Goal: Task Accomplishment & Management: Use online tool/utility

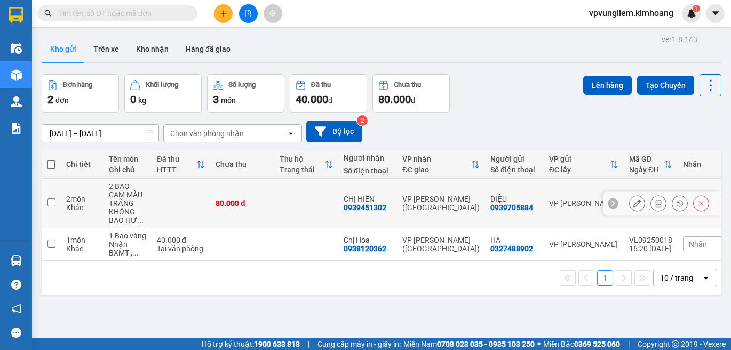
click at [54, 201] on input "checkbox" at bounding box center [52, 203] width 8 height 8
checkbox input "true"
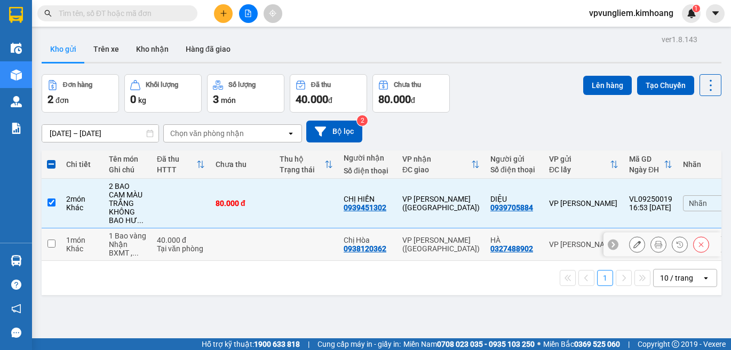
click at [53, 243] on input "checkbox" at bounding box center [52, 244] width 8 height 8
checkbox input "true"
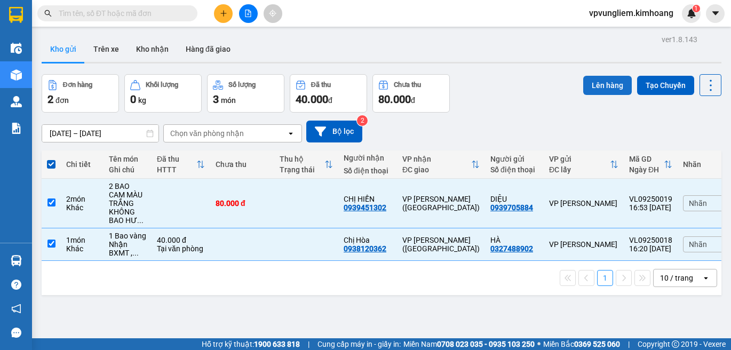
click at [589, 88] on button "Lên hàng" at bounding box center [607, 85] width 49 height 19
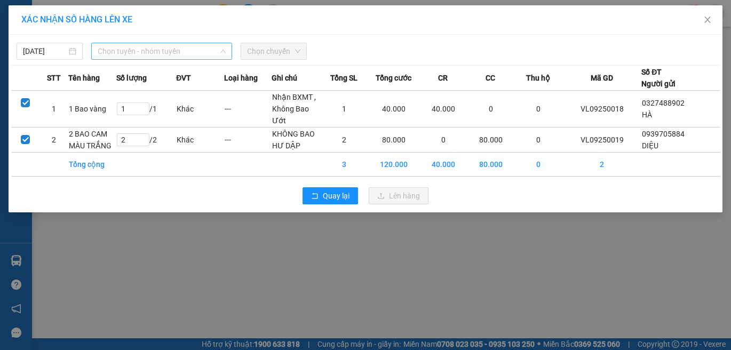
click at [152, 48] on span "Chọn tuyến - nhóm tuyến" at bounding box center [162, 51] width 128 height 16
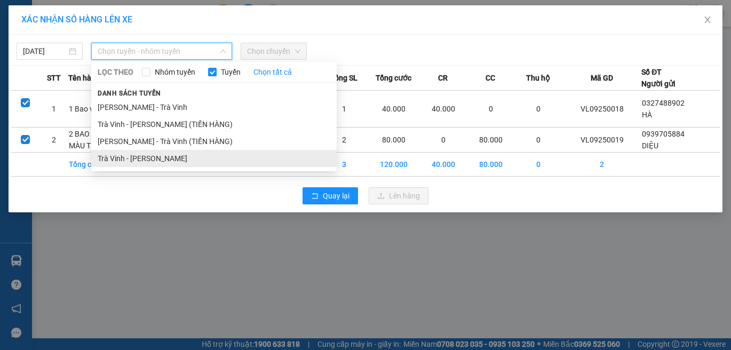
click at [132, 162] on li "Trà Vinh - Hồ Chí Minh" at bounding box center [214, 158] width 246 height 17
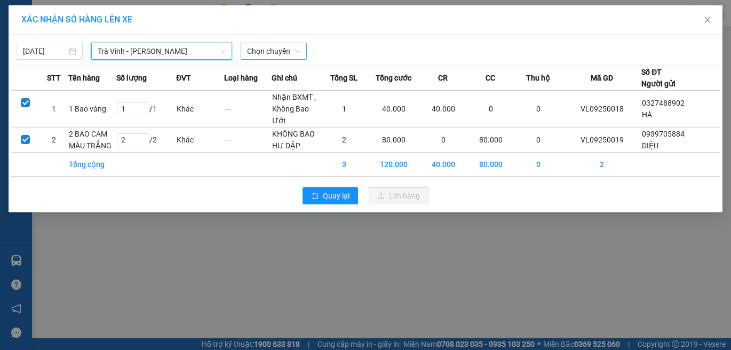
click at [269, 49] on span "Chọn chuyến" at bounding box center [273, 51] width 53 height 16
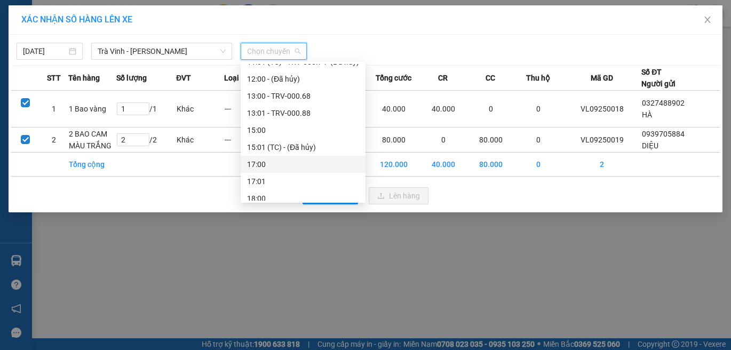
scroll to position [107, 0]
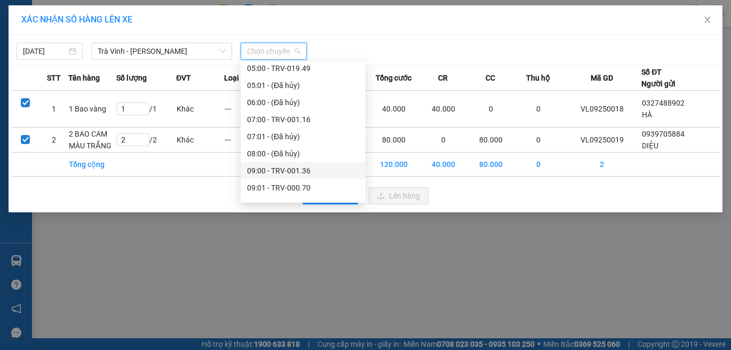
click at [288, 170] on div "09:00 - TRV-001.36" at bounding box center [303, 171] width 112 height 12
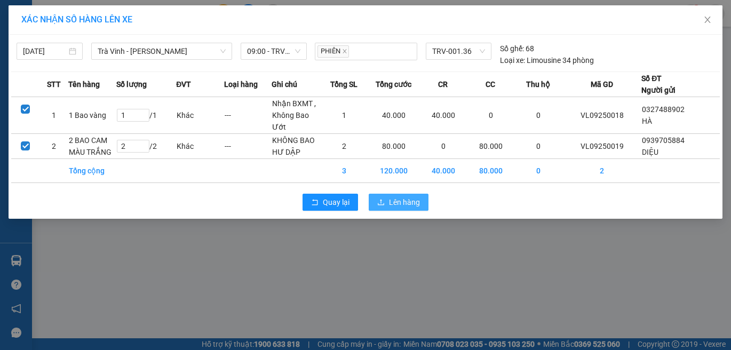
click at [399, 202] on span "Lên hàng" at bounding box center [404, 202] width 31 height 12
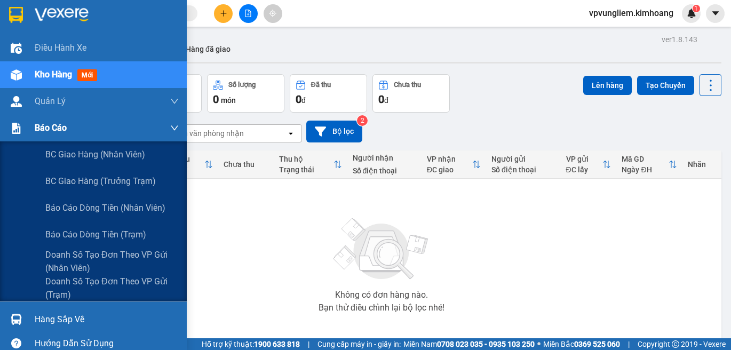
click at [72, 137] on div "Báo cáo" at bounding box center [107, 128] width 144 height 27
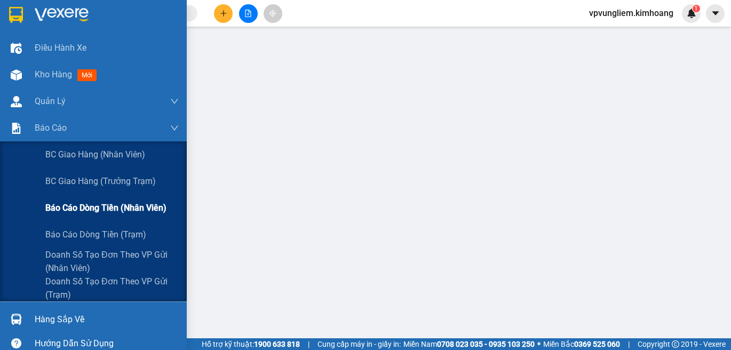
click at [126, 210] on span "Báo cáo dòng tiền (nhân viên)" at bounding box center [105, 207] width 121 height 13
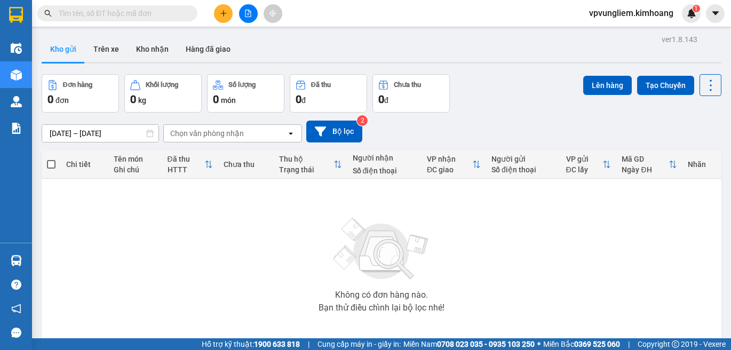
click at [265, 217] on div "Không có đơn hàng nào. Bạn thử điều chỉnh lại bộ lọc nhé!" at bounding box center [381, 262] width 669 height 160
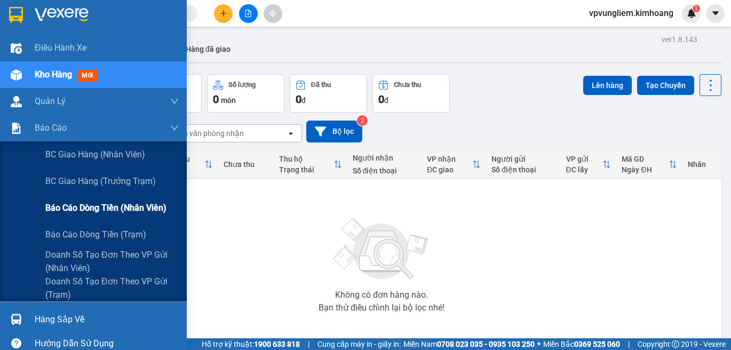
click at [113, 204] on span "Báo cáo dòng tiền (nhân viên)" at bounding box center [105, 207] width 121 height 13
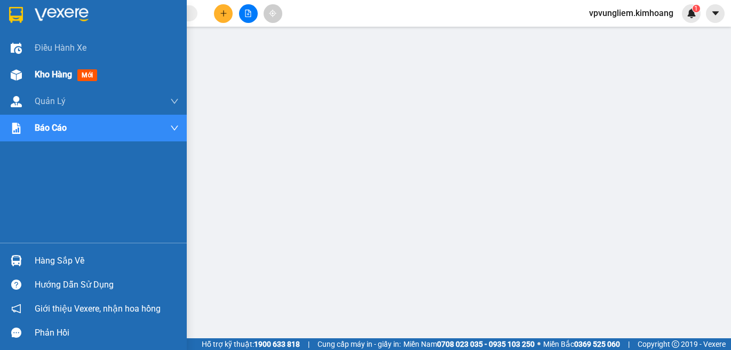
click at [33, 77] on div "Kho hàng mới" at bounding box center [93, 74] width 187 height 27
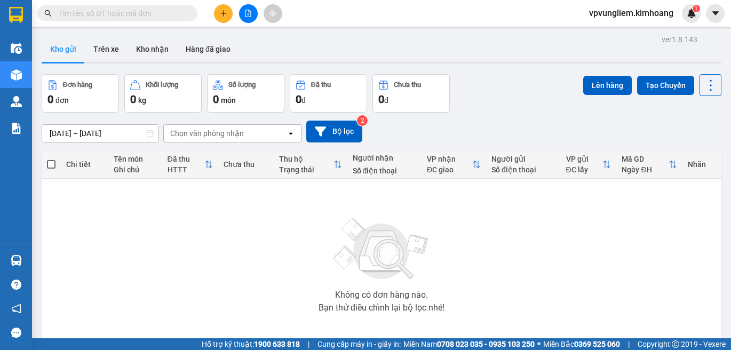
click at [105, 16] on input "text" at bounding box center [122, 13] width 126 height 12
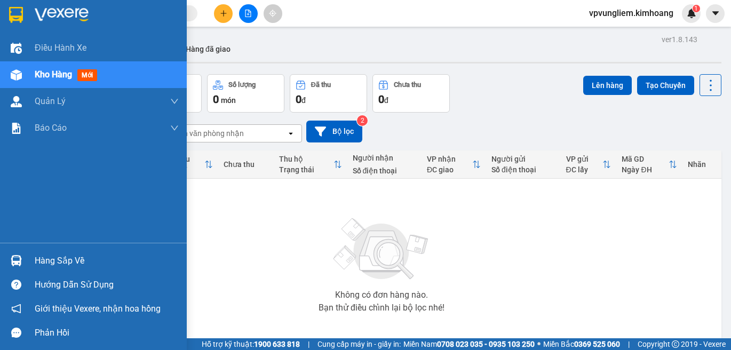
click at [75, 259] on div "Hàng sắp về" at bounding box center [107, 261] width 144 height 16
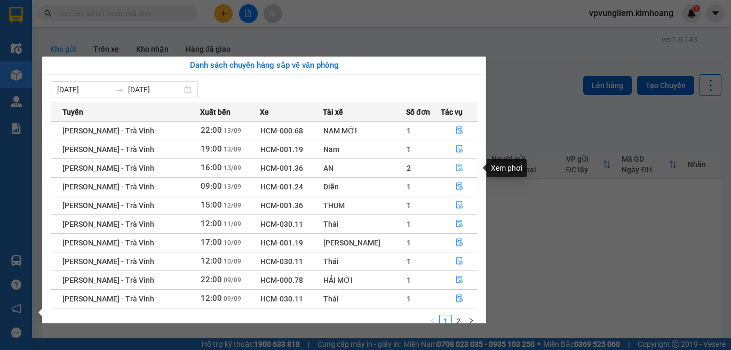
click at [456, 170] on icon "file-done" at bounding box center [459, 167] width 7 height 7
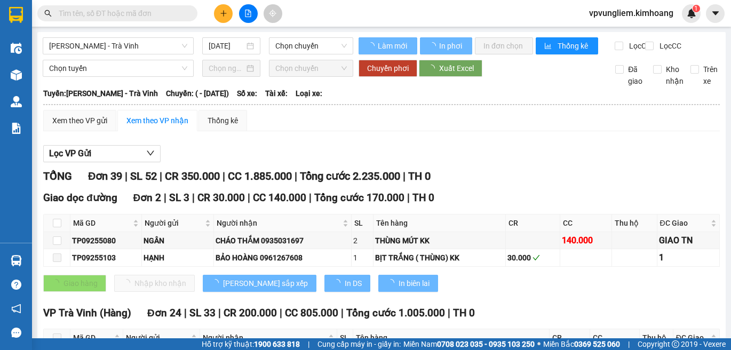
type input "[DATE]"
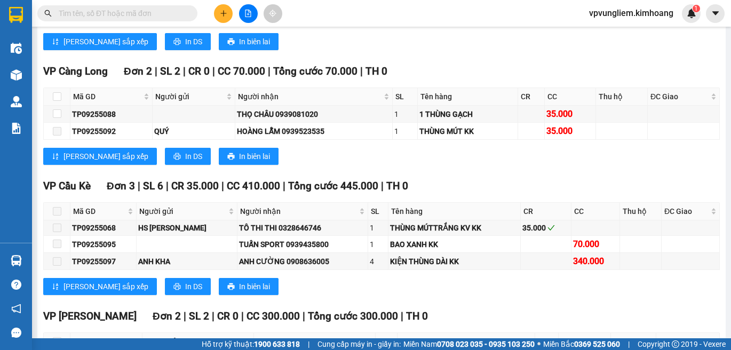
scroll to position [1177, 0]
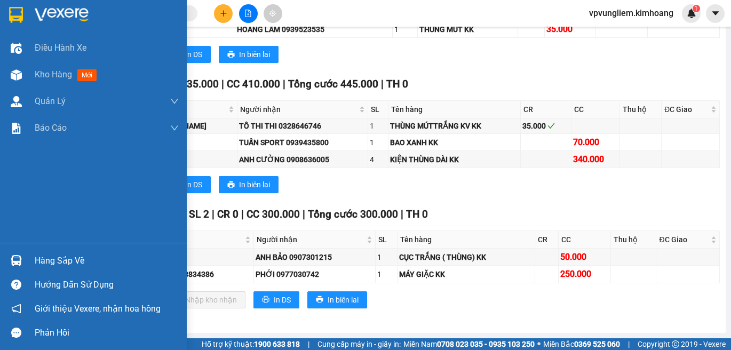
click at [74, 260] on div "Hàng sắp về" at bounding box center [107, 261] width 144 height 16
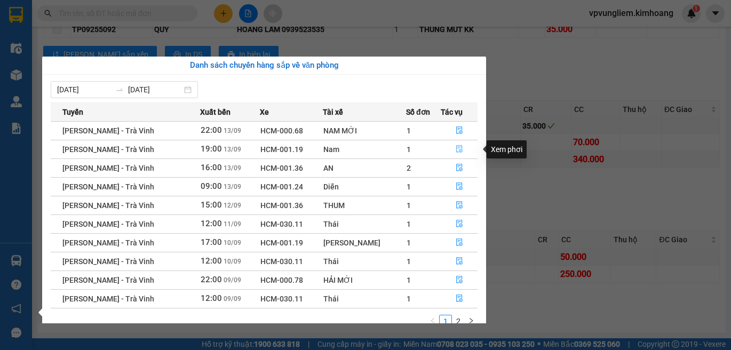
click at [462, 148] on button "button" at bounding box center [459, 149] width 36 height 17
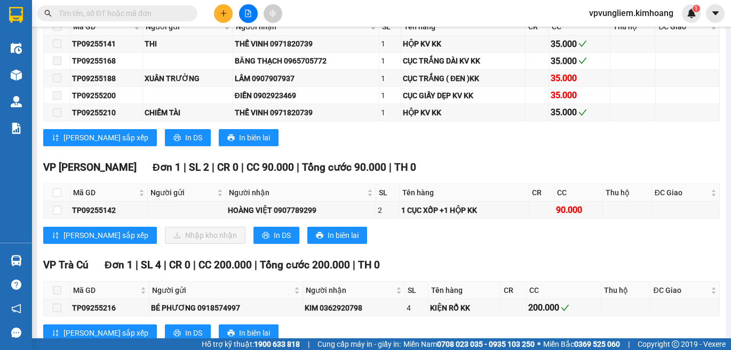
scroll to position [2019, 0]
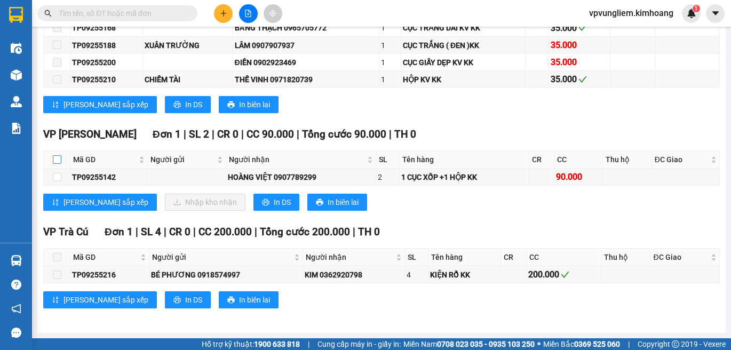
click at [60, 159] on input "checkbox" at bounding box center [57, 159] width 9 height 9
checkbox input "true"
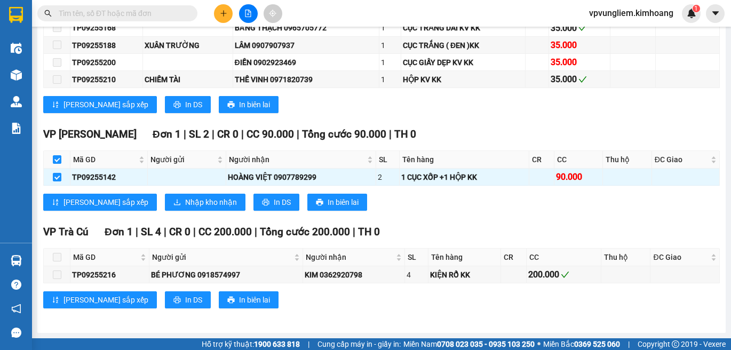
checkbox input "true"
click at [192, 202] on button "Nhập kho nhận" at bounding box center [205, 202] width 81 height 17
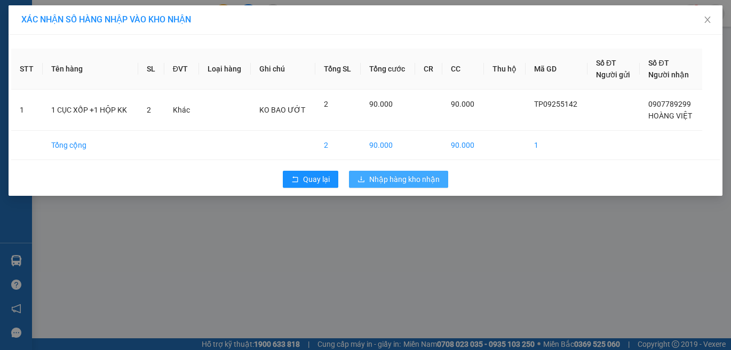
click at [387, 176] on span "Nhập hàng kho nhận" at bounding box center [404, 179] width 70 height 12
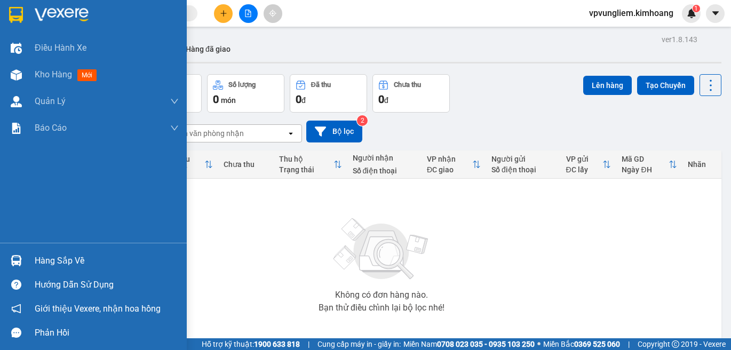
drag, startPoint x: 77, startPoint y: 259, endPoint x: 137, endPoint y: 232, distance: 65.7
click at [77, 259] on div "Hàng sắp về" at bounding box center [107, 261] width 144 height 16
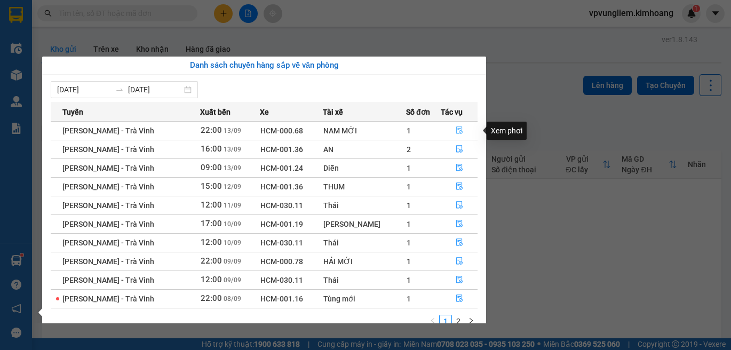
click at [456, 125] on button "button" at bounding box center [459, 130] width 36 height 17
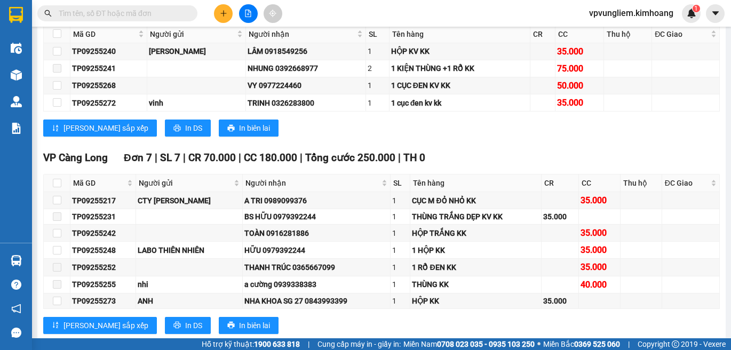
scroll to position [1295, 0]
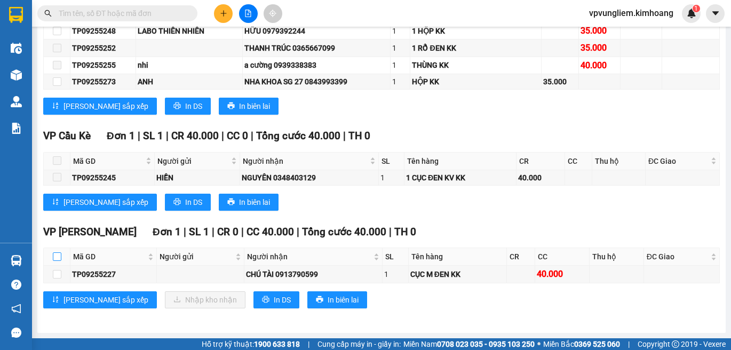
click at [57, 262] on label at bounding box center [57, 257] width 9 height 12
click at [57, 261] on input "checkbox" at bounding box center [57, 256] width 9 height 9
checkbox input "true"
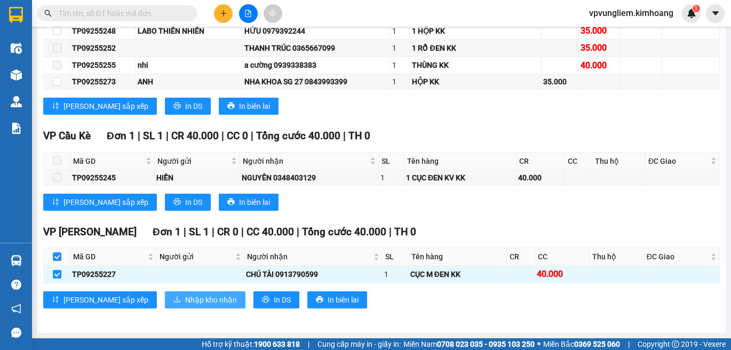
click at [185, 296] on span "Nhập kho nhận" at bounding box center [211, 300] width 52 height 12
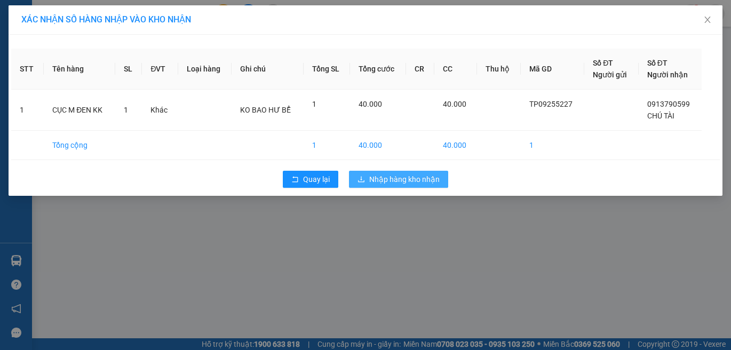
click at [406, 176] on span "Nhập hàng kho nhận" at bounding box center [404, 179] width 70 height 12
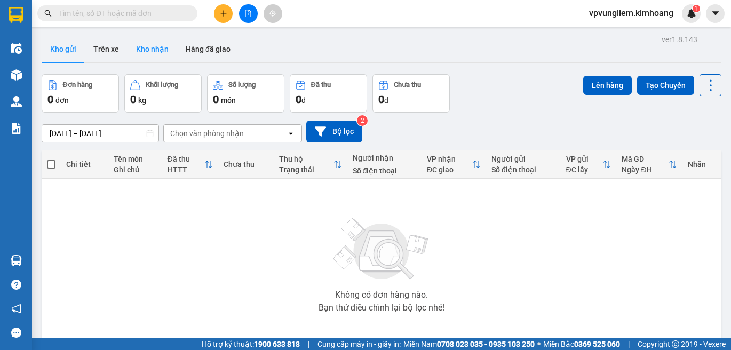
click at [161, 54] on button "Kho nhận" at bounding box center [153, 49] width 50 height 26
